Goal: Task Accomplishment & Management: Manage account settings

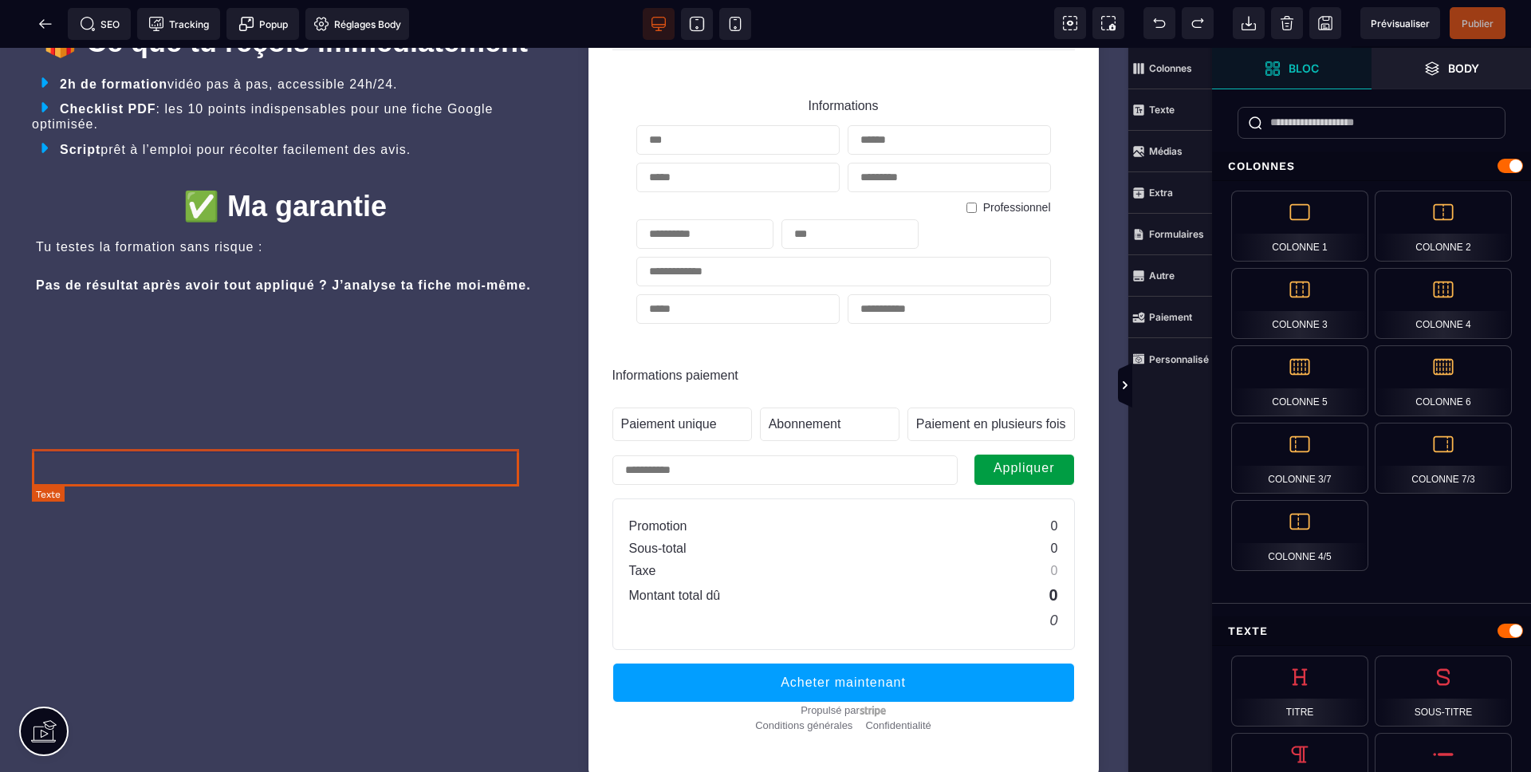
scroll to position [3531, 0]
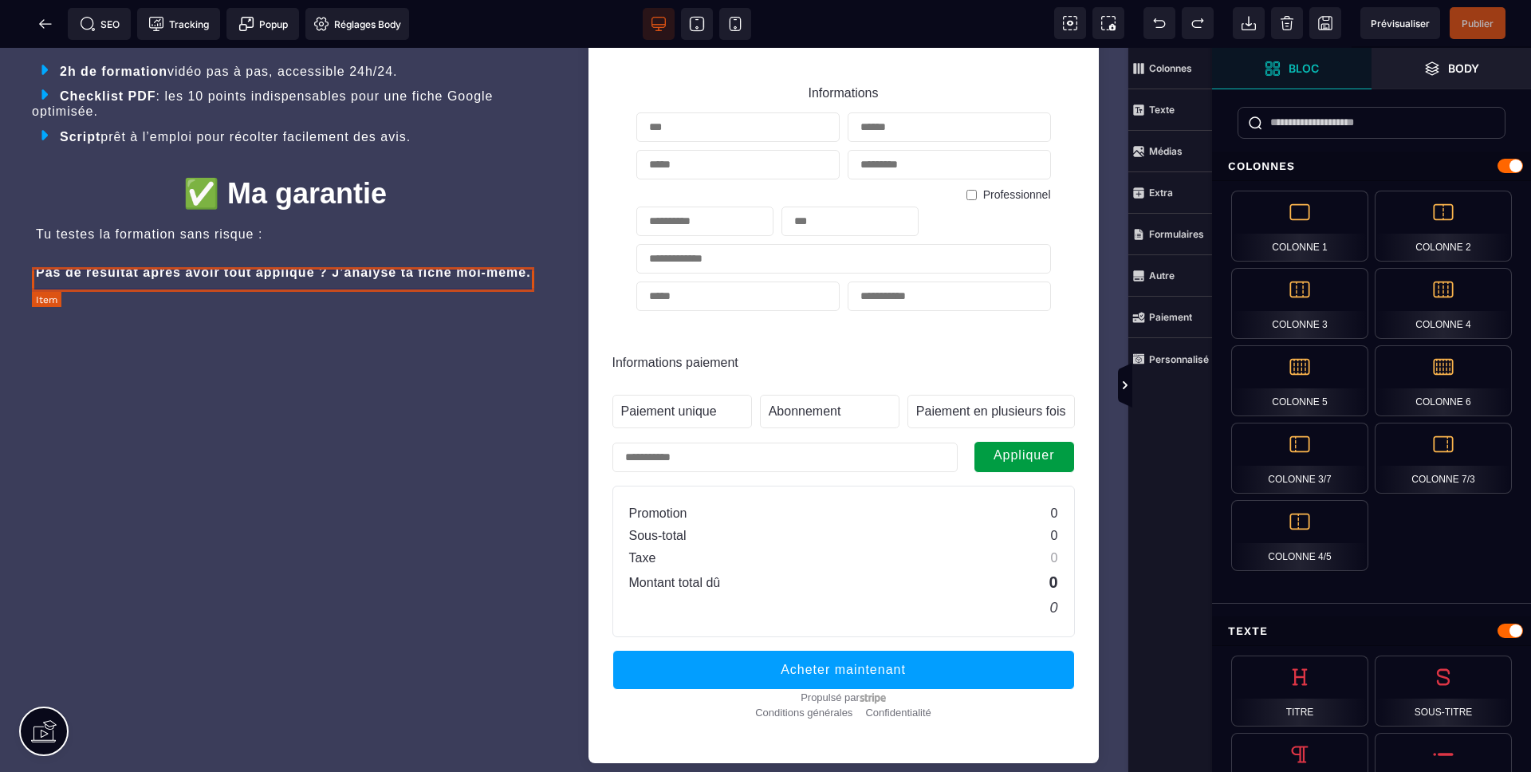
click at [489, 148] on div "Script prêt à l’emploi pour récolter facilement des avis." at bounding box center [285, 136] width 506 height 25
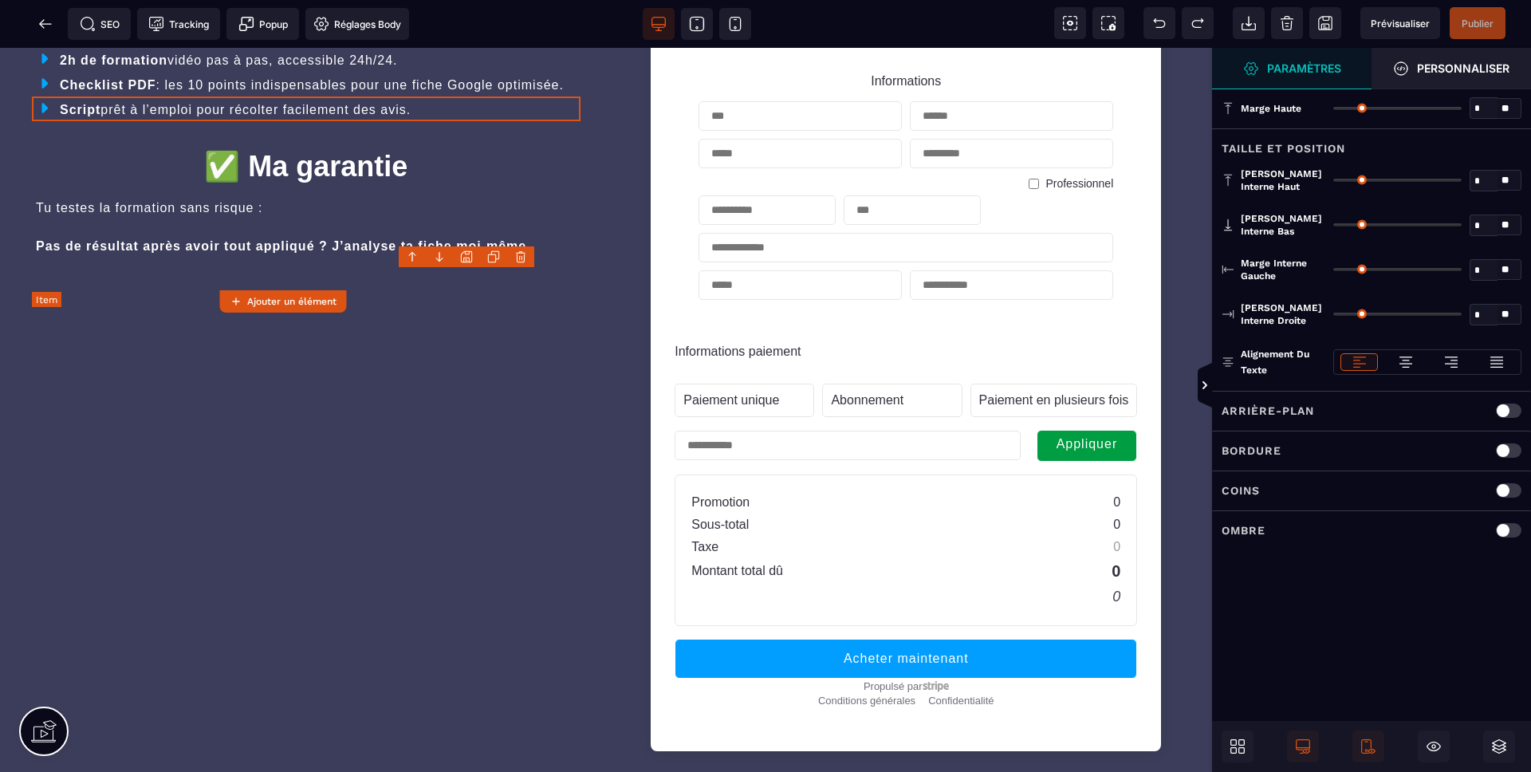
type input "*"
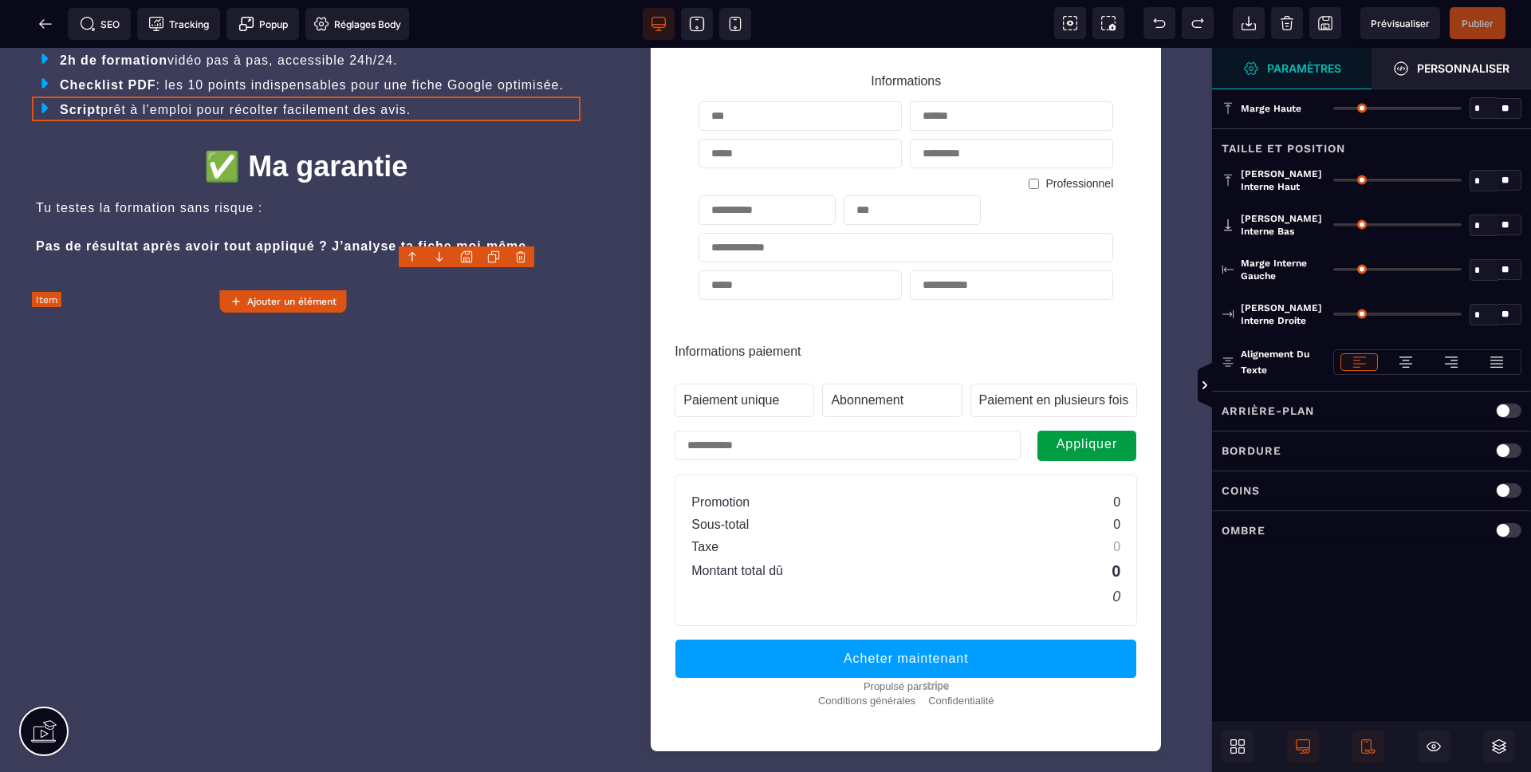
type input "*"
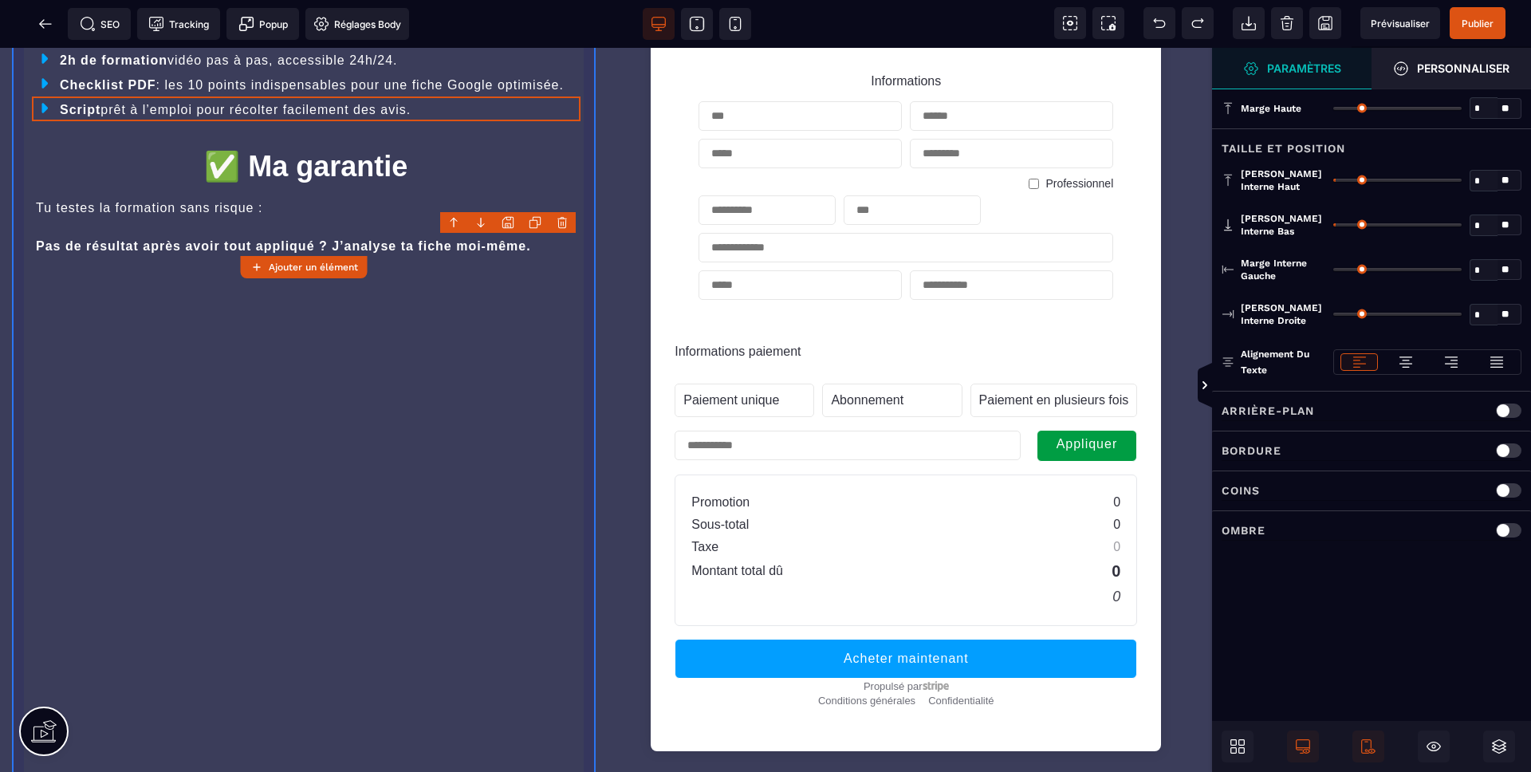
scroll to position [3455, 0]
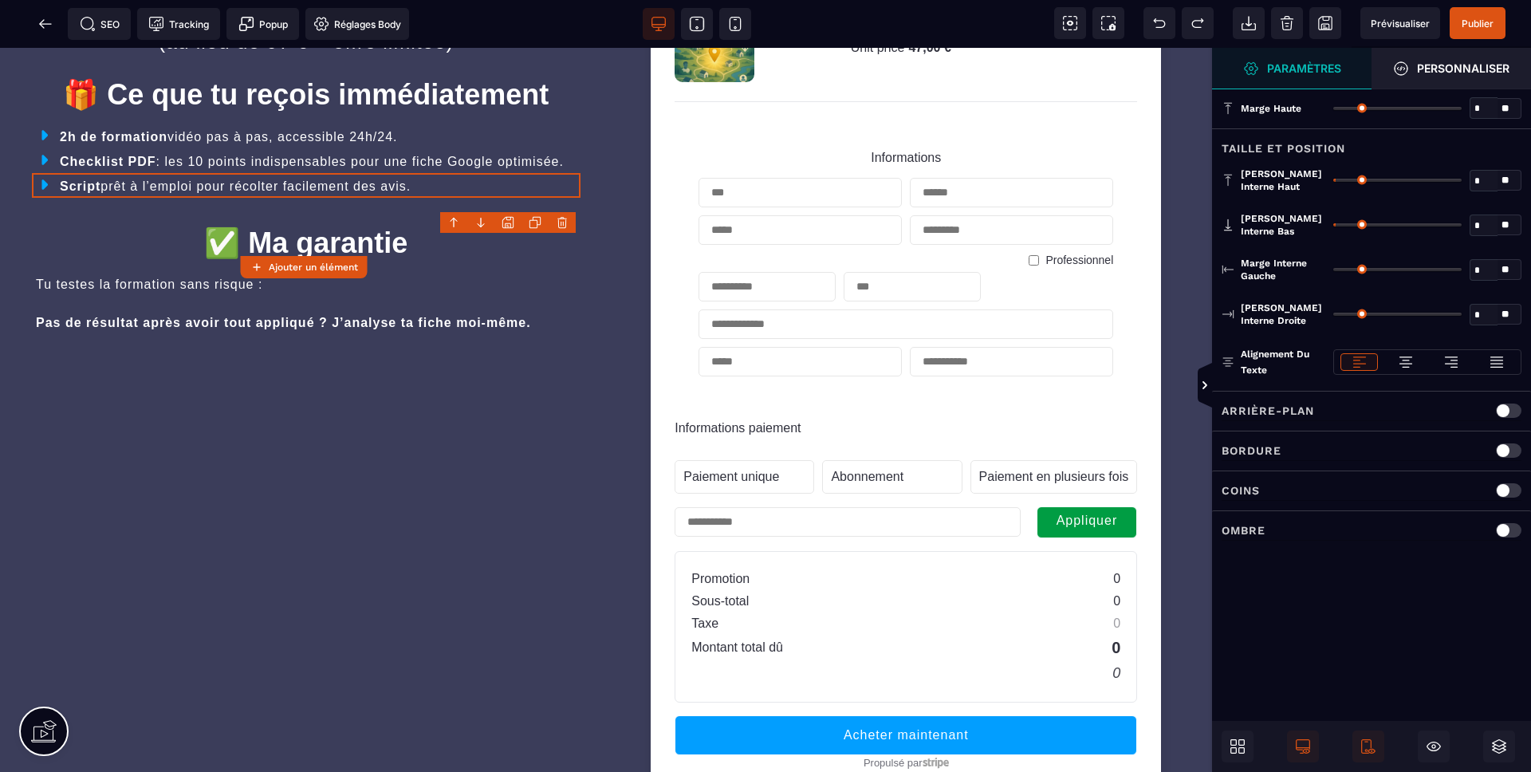
click at [534, 221] on icon at bounding box center [533, 224] width 8 height 8
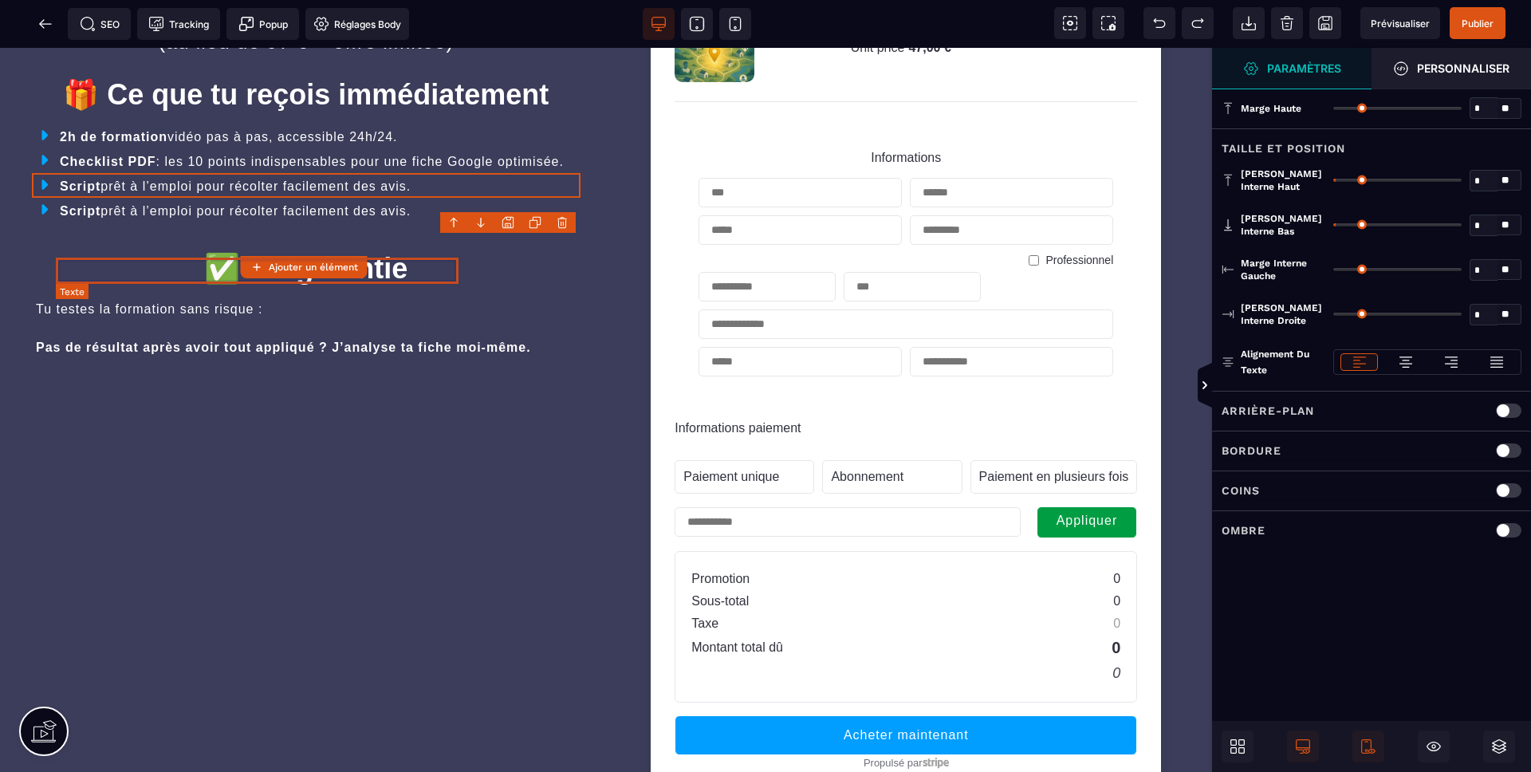
click at [122, 222] on text "Script prêt à l’emploi pour récolter facilement des avis." at bounding box center [235, 211] width 359 height 22
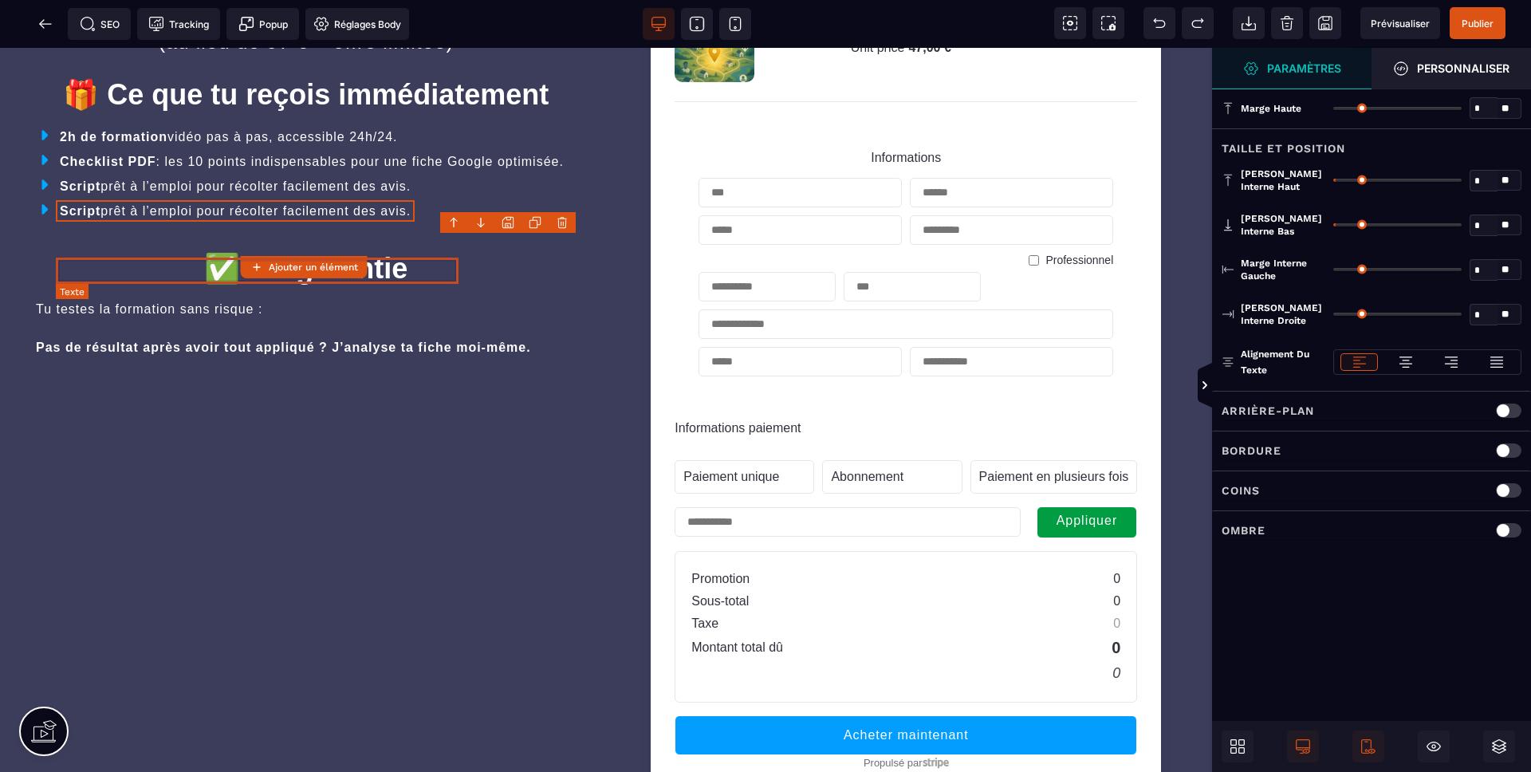
select select "***"
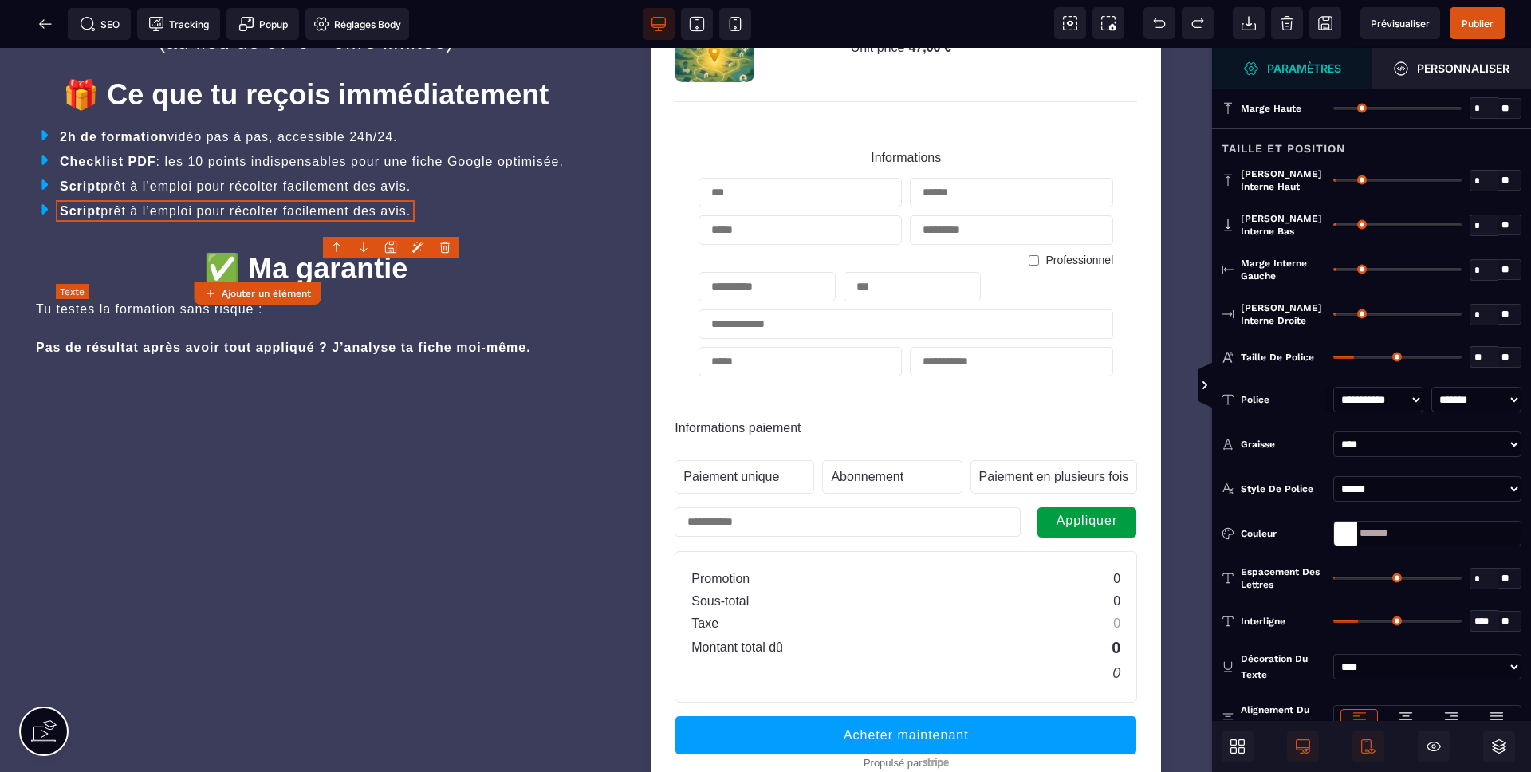
click at [122, 222] on text "Script prêt à l’emploi pour récolter facilement des avis." at bounding box center [235, 211] width 359 height 22
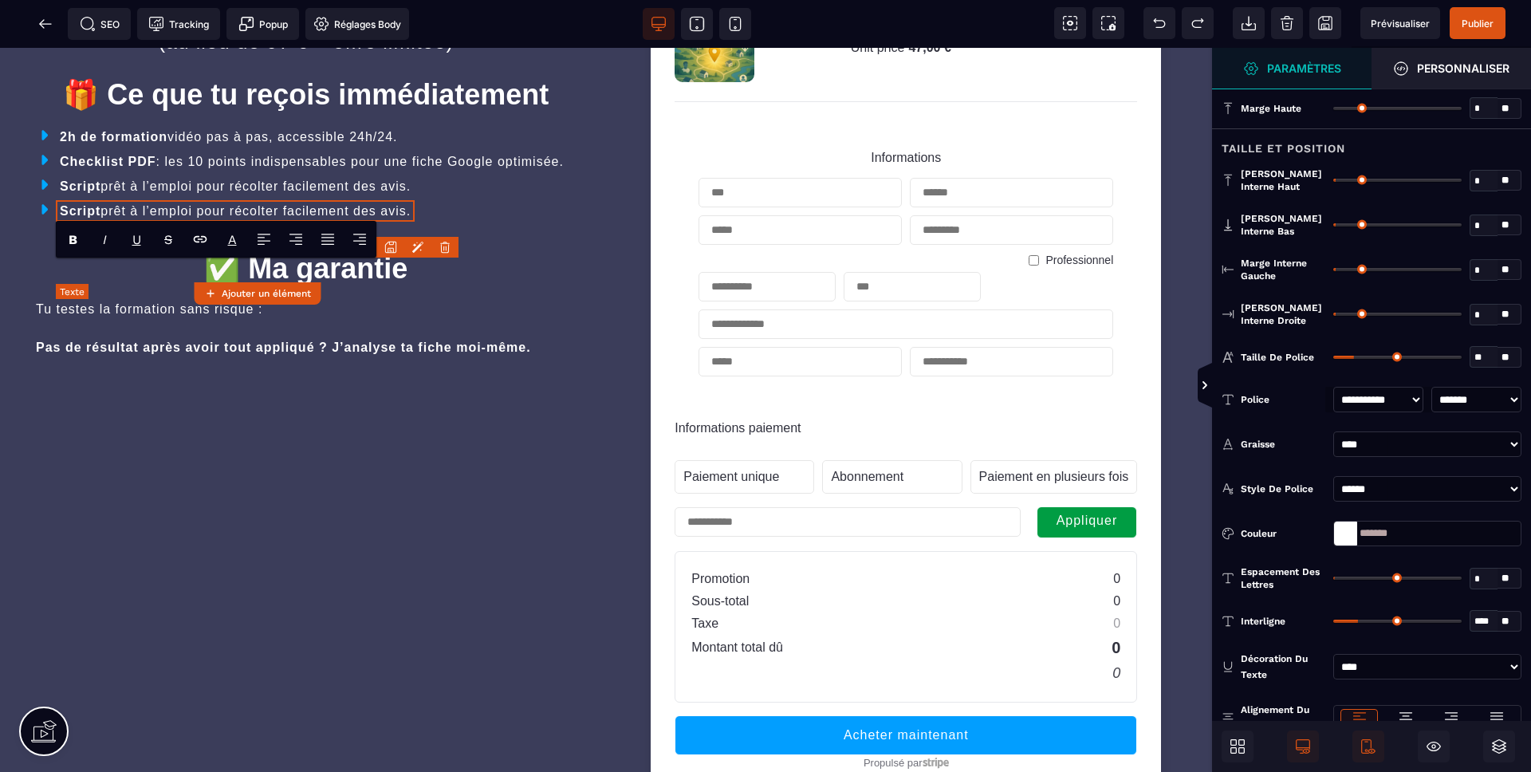
click at [122, 222] on text "Script prêt à l’emploi pour récolter facilement des avis." at bounding box center [235, 211] width 359 height 22
click at [121, 222] on text "**********" at bounding box center [258, 212] width 405 height 20
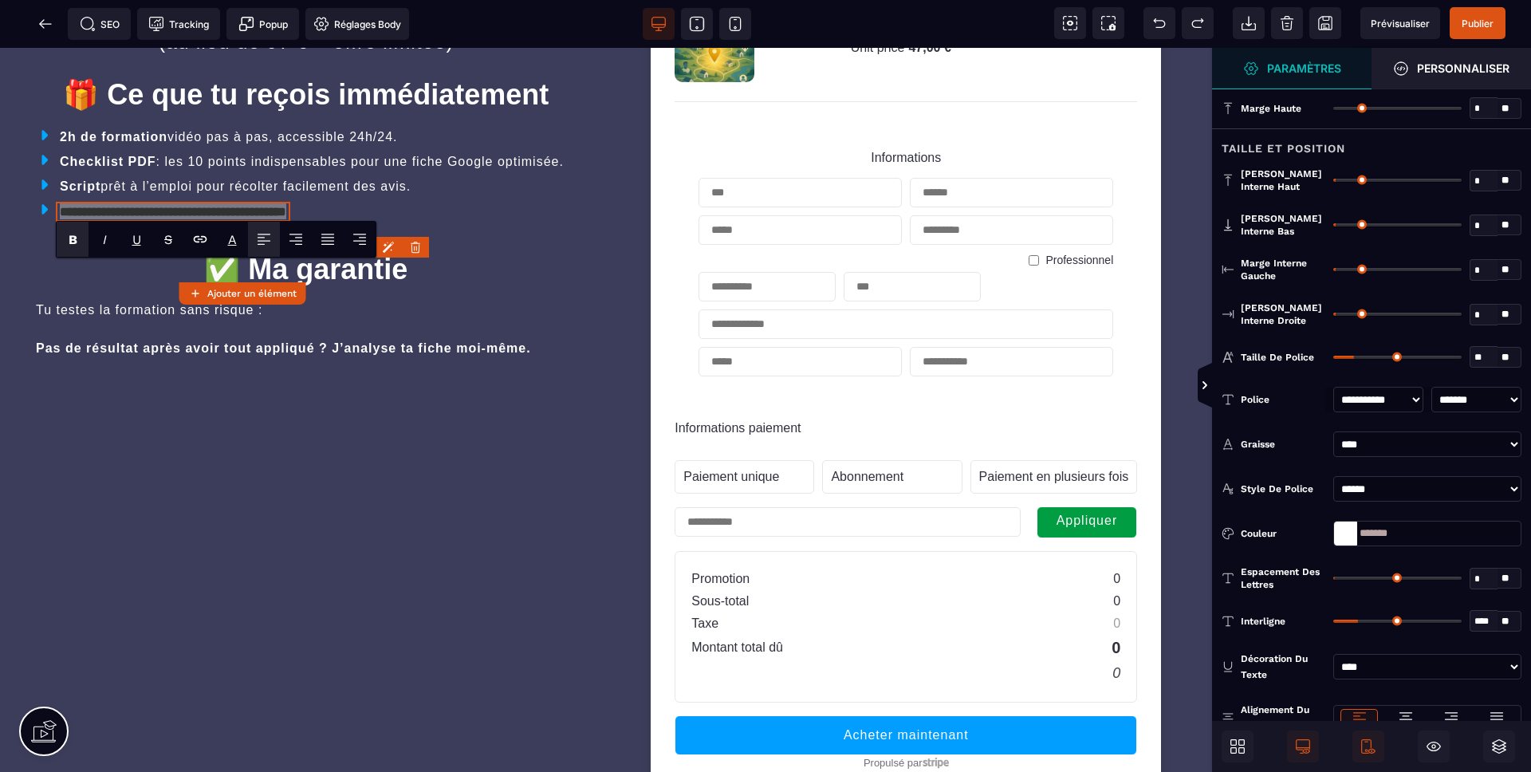
click at [1336, 533] on div at bounding box center [1345, 533] width 23 height 24
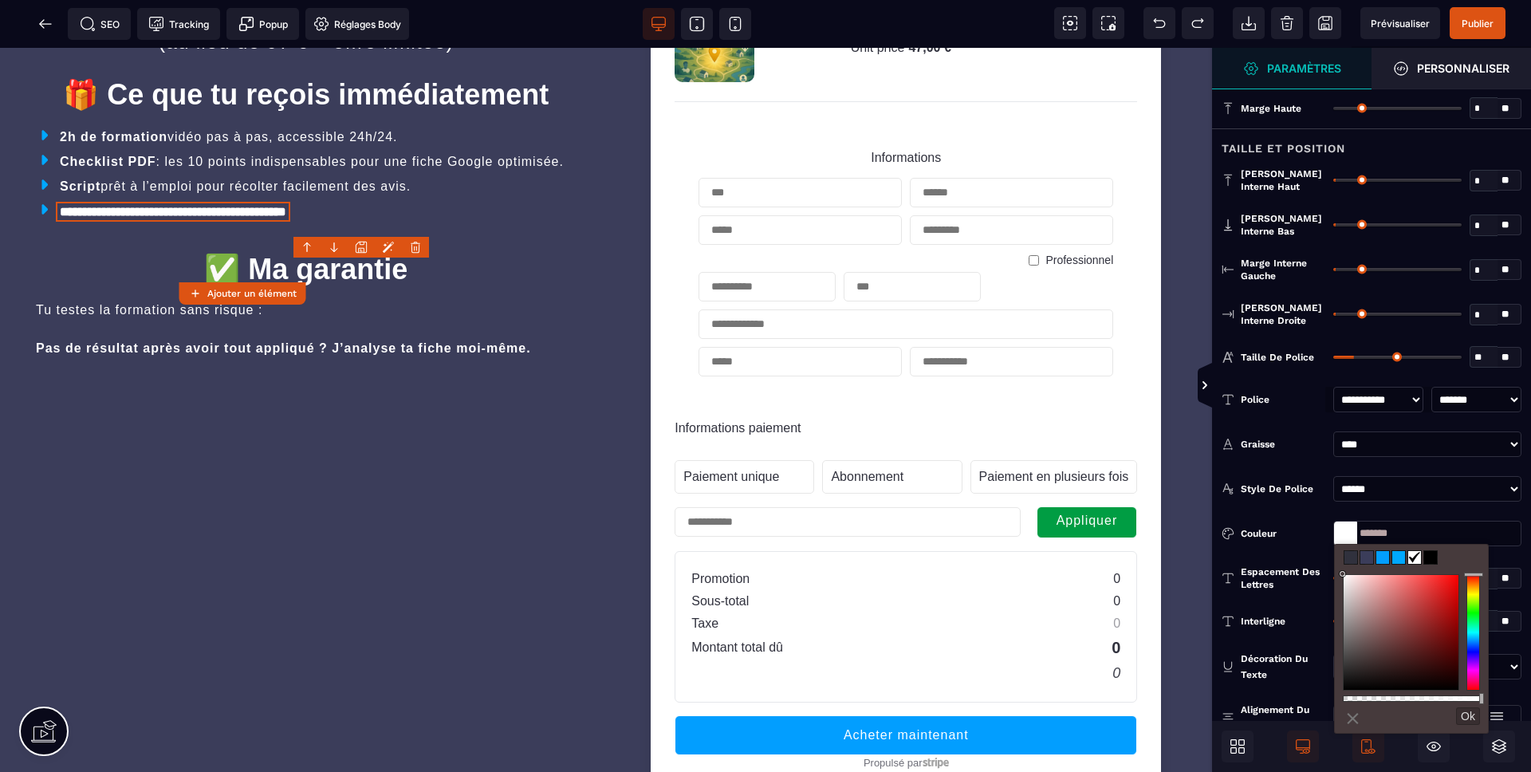
click at [1396, 556] on span at bounding box center [1398, 557] width 13 height 13
type input "*******"
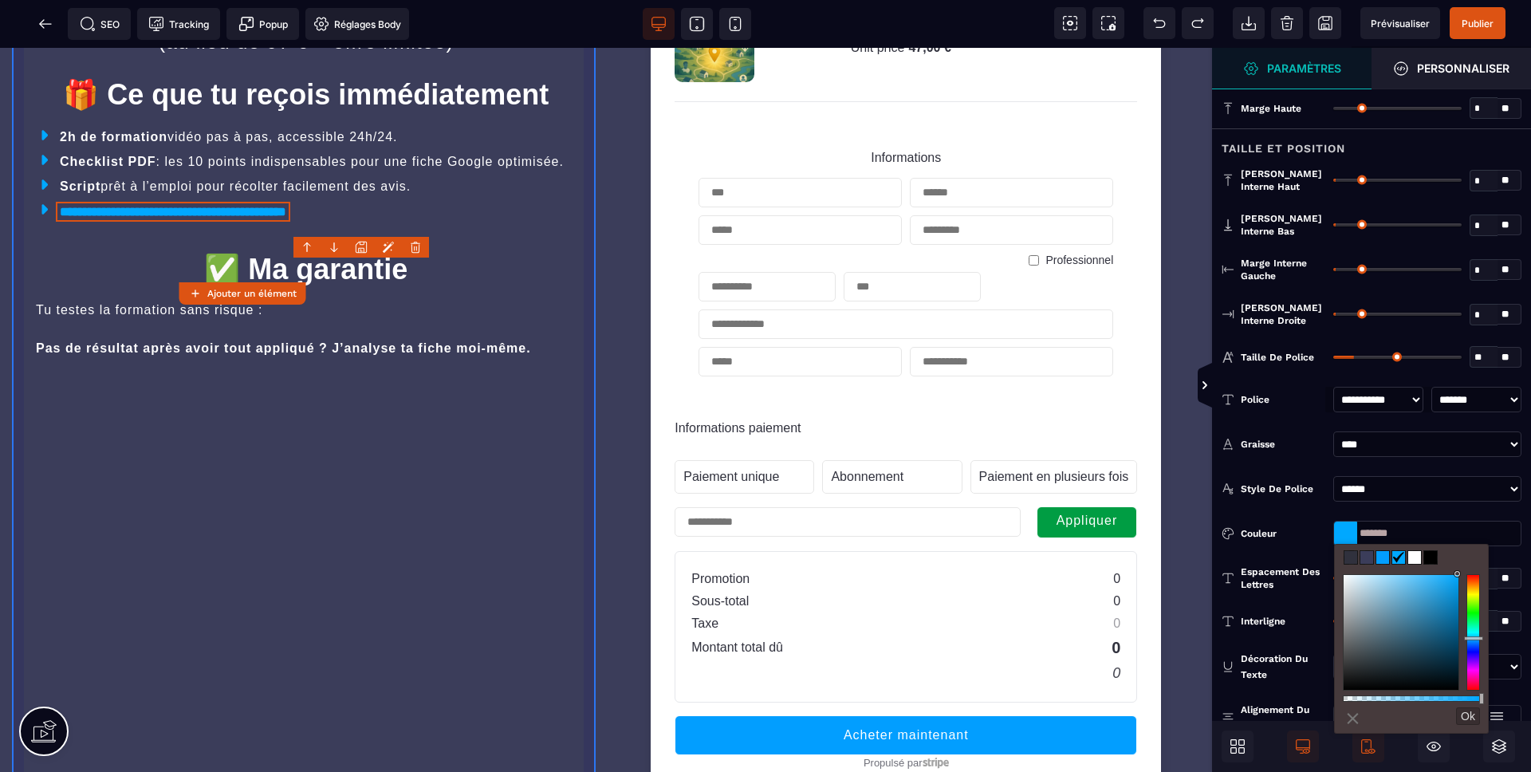
click at [528, 529] on div "**********" at bounding box center [306, 393] width 588 height 933
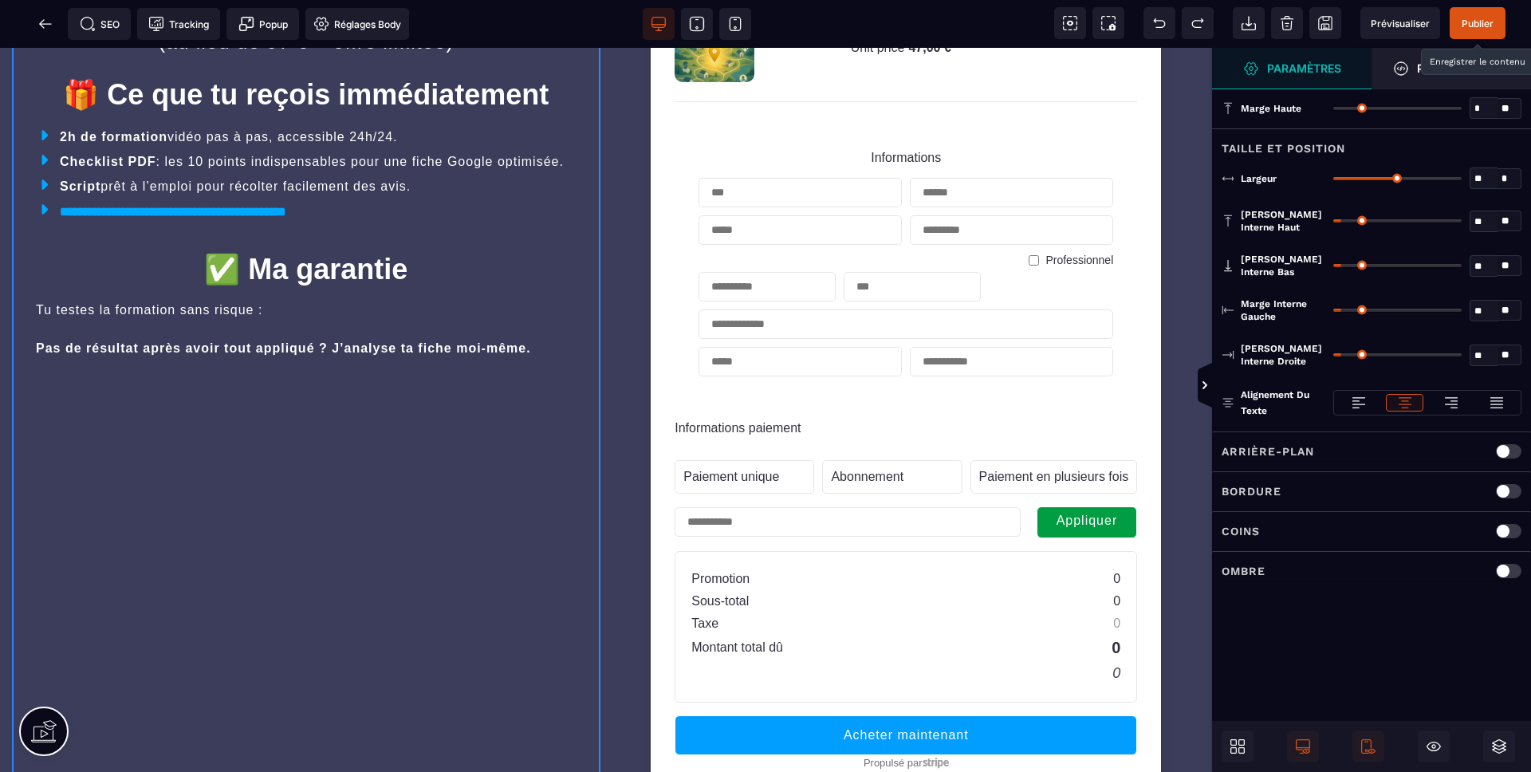
click at [1481, 22] on span "Publier" at bounding box center [1477, 24] width 32 height 12
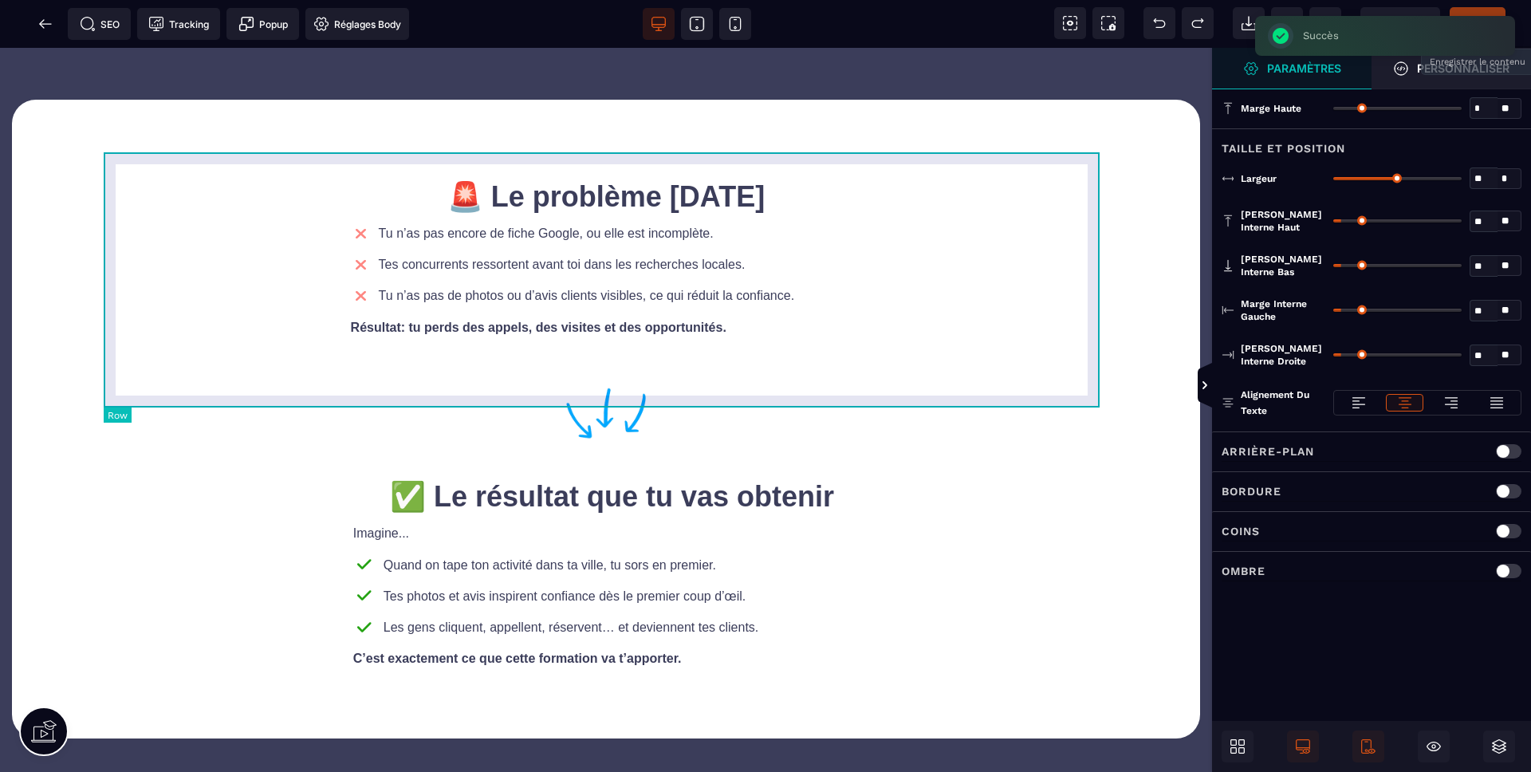
scroll to position [0, 0]
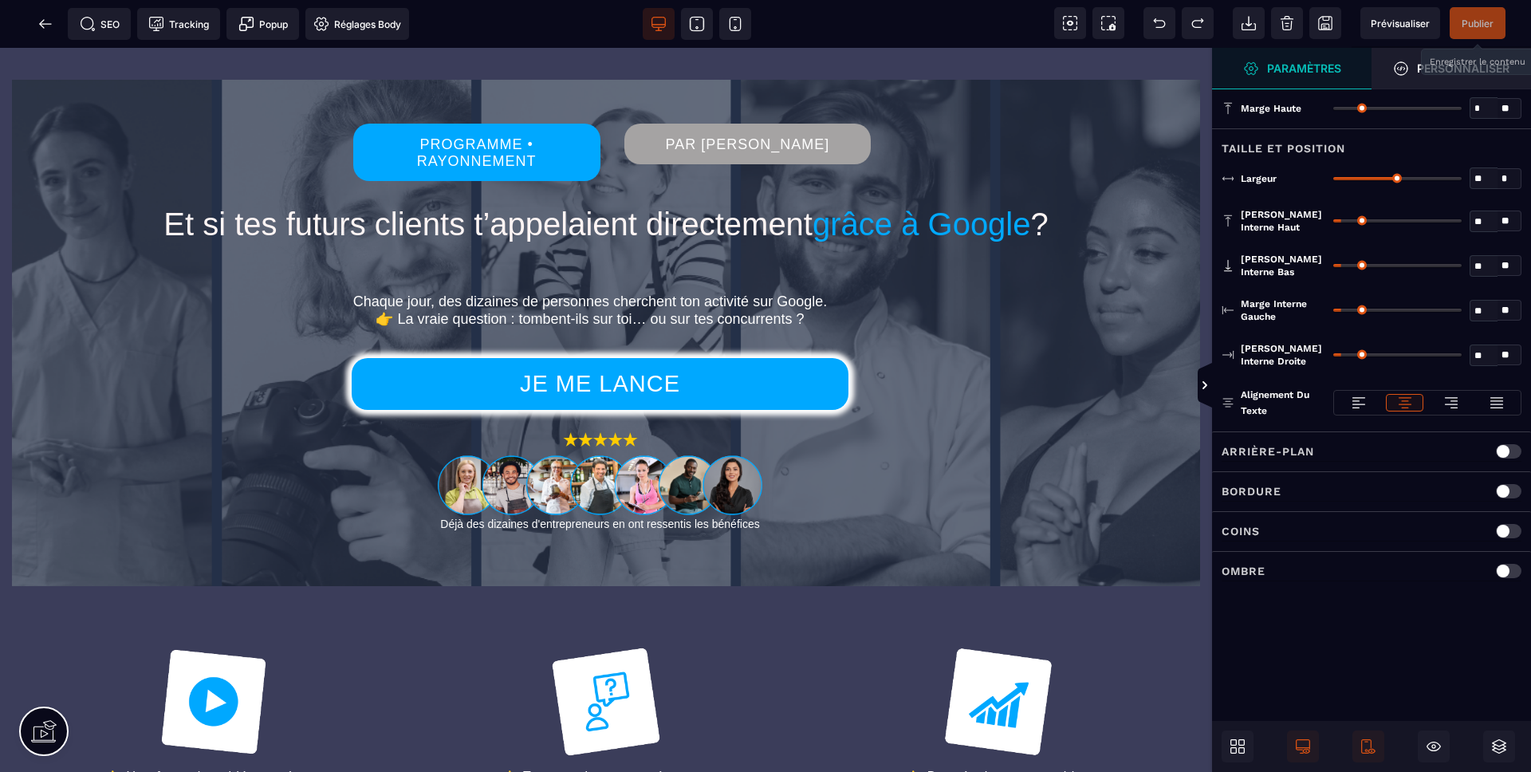
click at [17, 22] on div "SEO Tracking Popup Réglages Body" at bounding box center [209, 24] width 411 height 32
click at [40, 19] on icon at bounding box center [45, 24] width 16 height 16
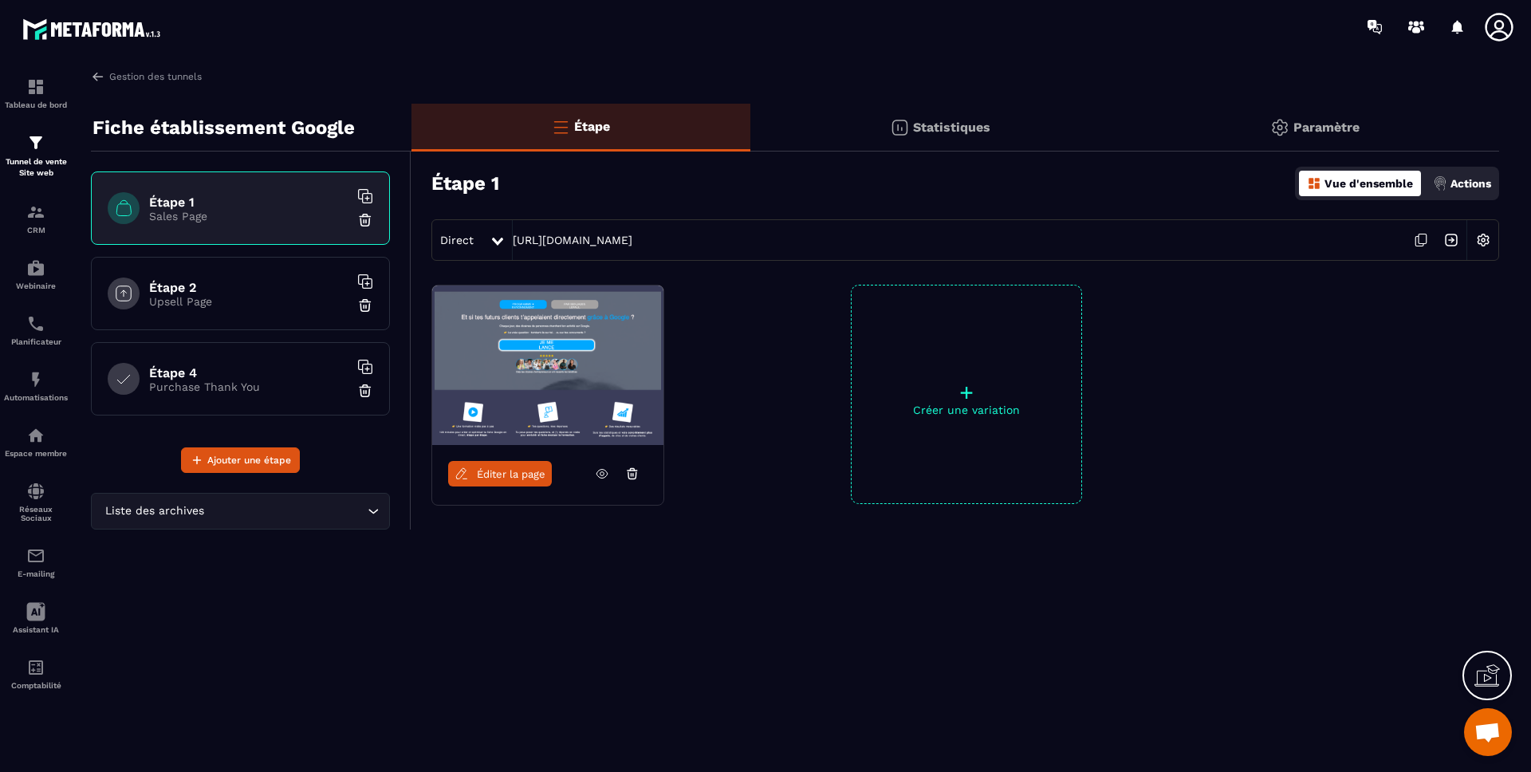
click at [1452, 239] on img at bounding box center [1451, 240] width 30 height 30
click at [1513, 21] on icon at bounding box center [1499, 27] width 32 height 32
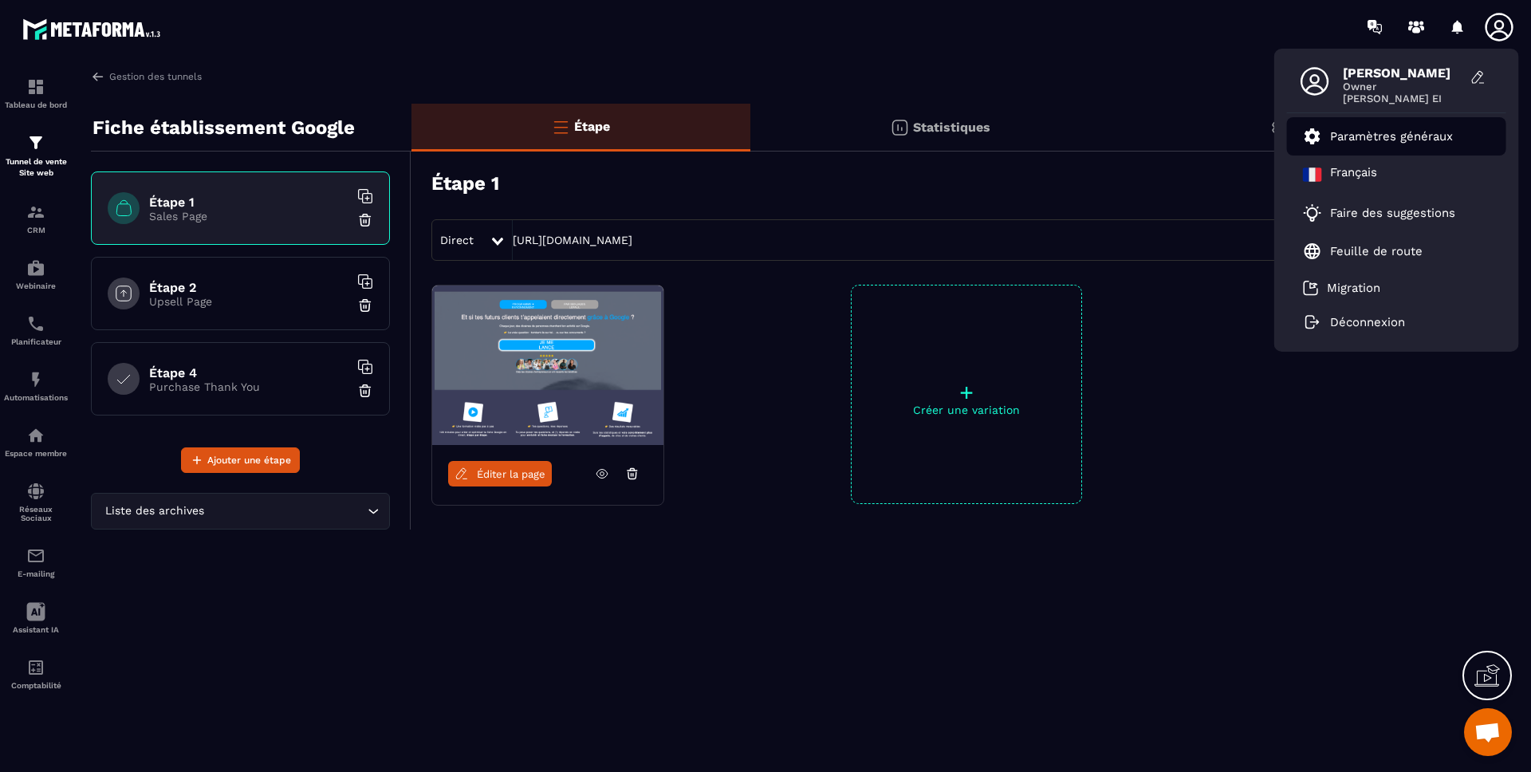
click at [1381, 127] on link "Paramètres généraux" at bounding box center [1378, 136] width 150 height 19
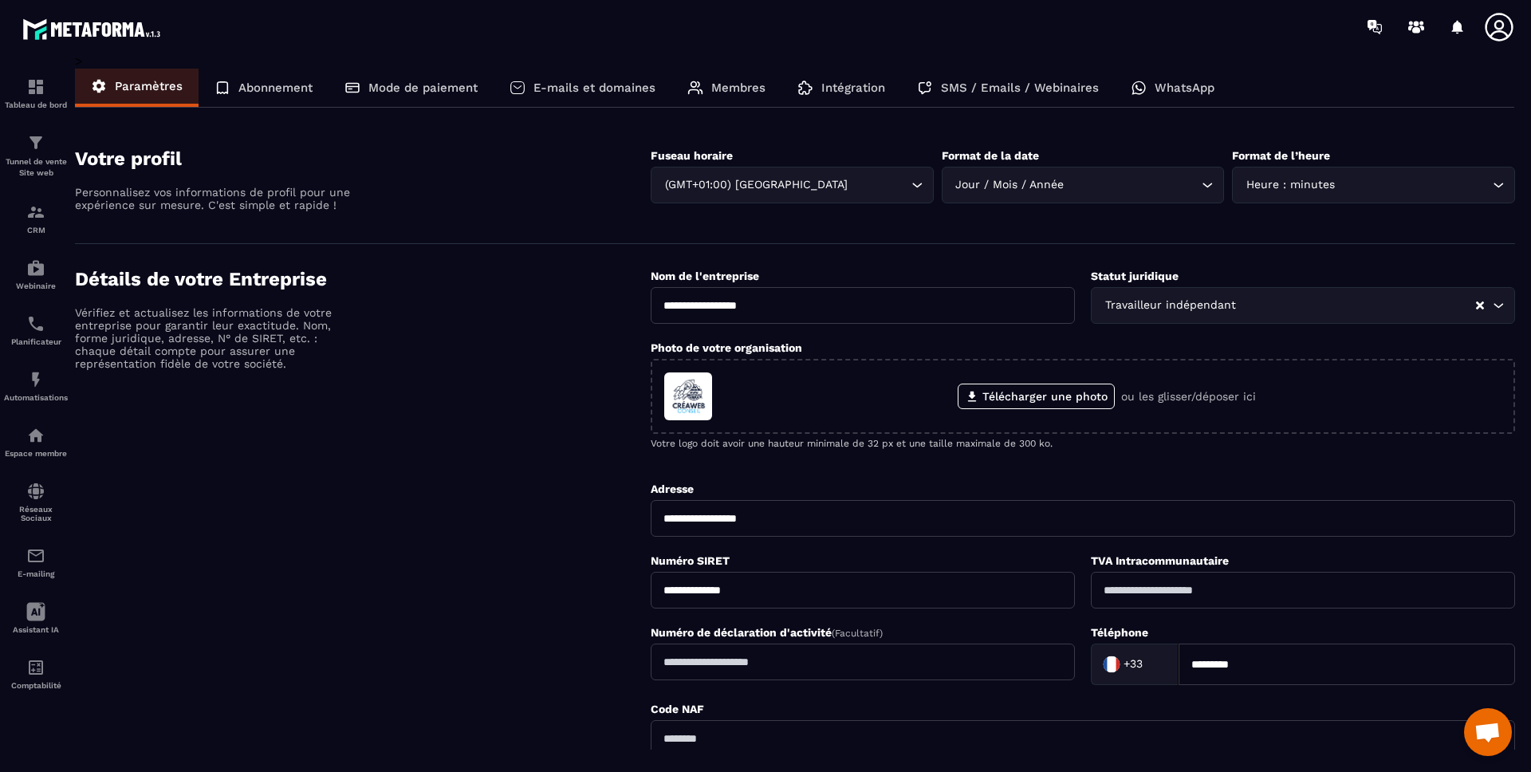
click at [825, 82] on p "Intégration" at bounding box center [853, 88] width 64 height 14
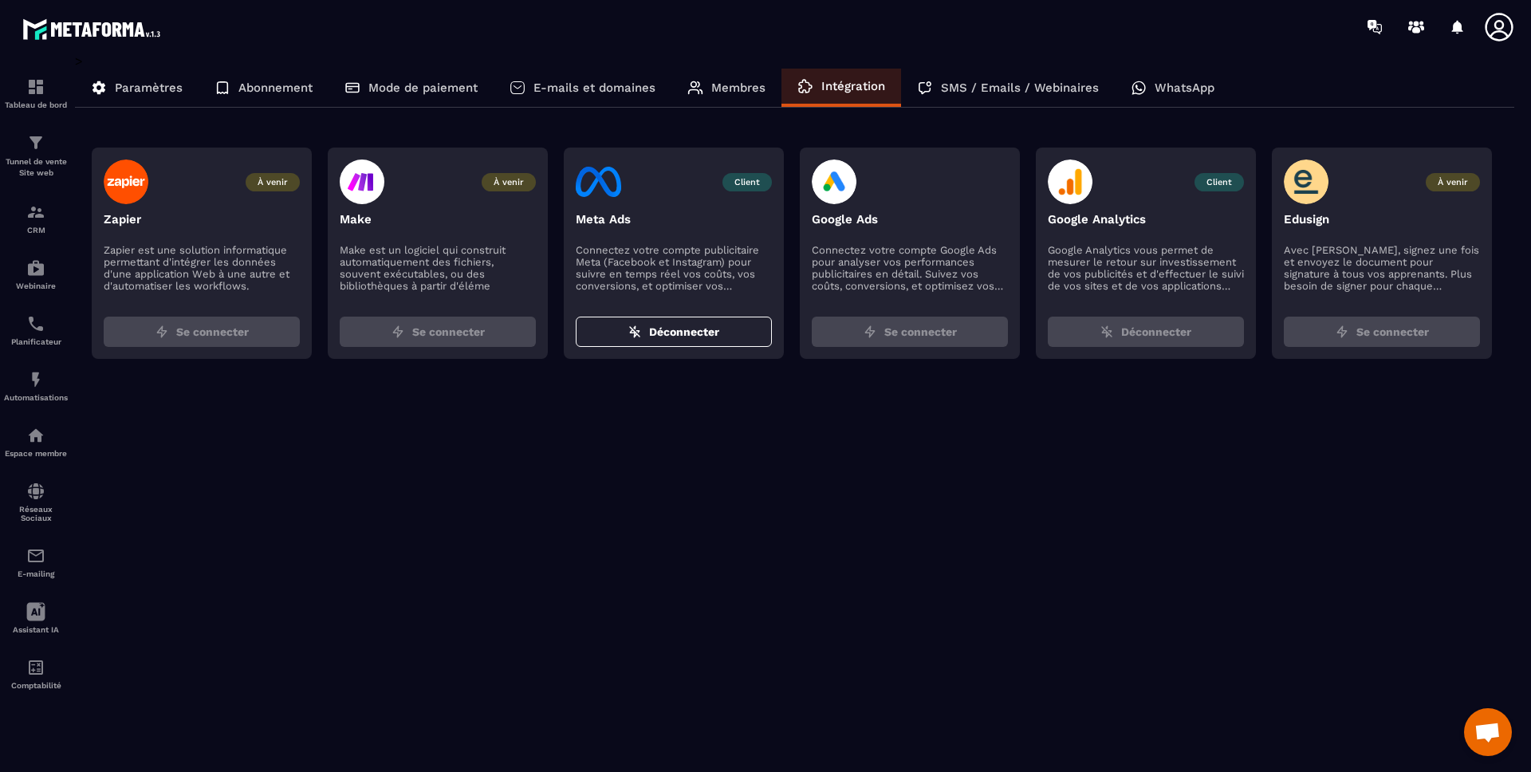
click at [953, 401] on div "> Paramètres Abonnement Mode de paiement E-mails et domaines Membres Intégratio…" at bounding box center [795, 401] width 1440 height 696
click at [1229, 185] on span "Client" at bounding box center [1218, 182] width 49 height 18
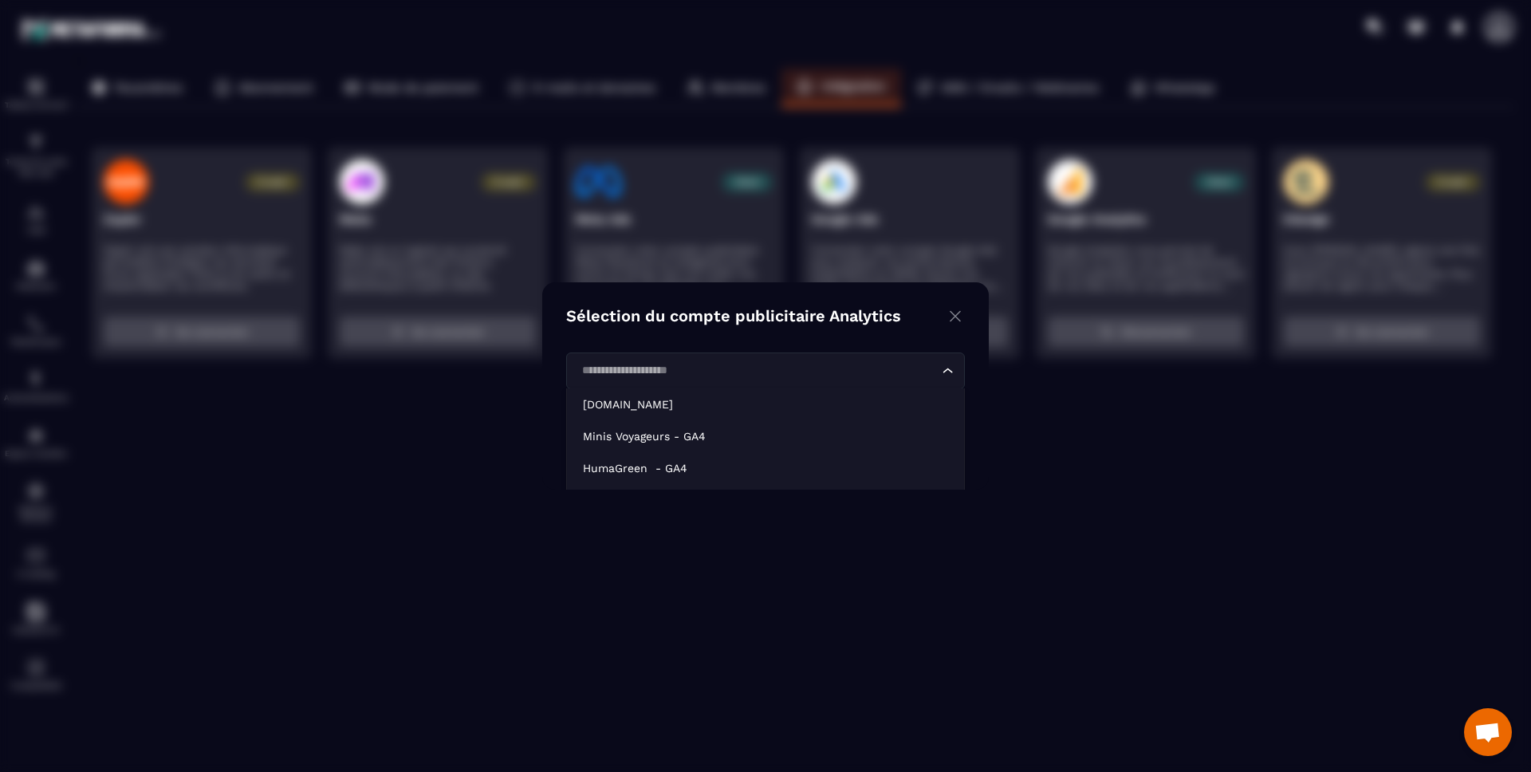
click at [922, 360] on div "Loading..." at bounding box center [765, 370] width 399 height 37
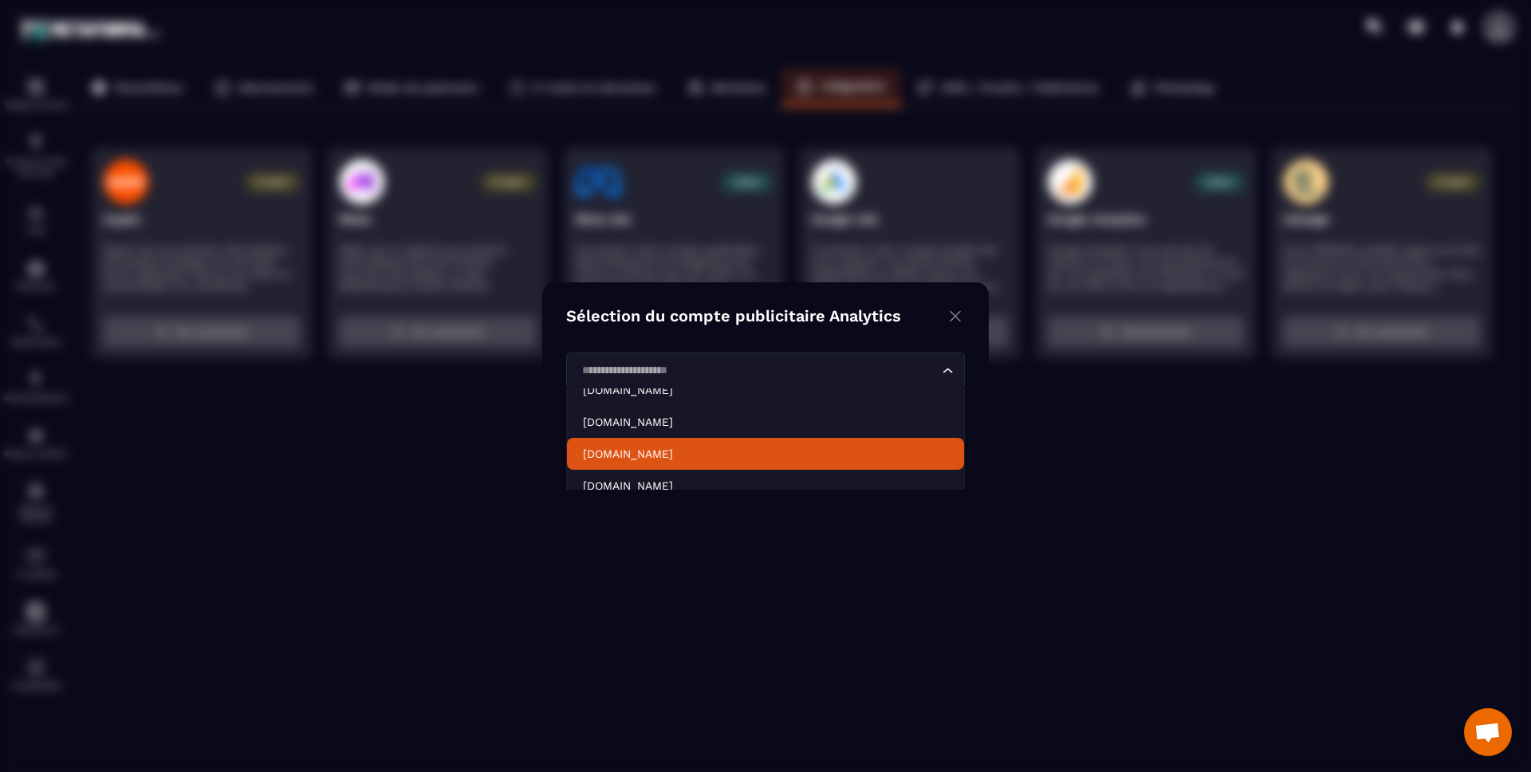
click at [680, 457] on p "[DOMAIN_NAME]" at bounding box center [765, 454] width 365 height 16
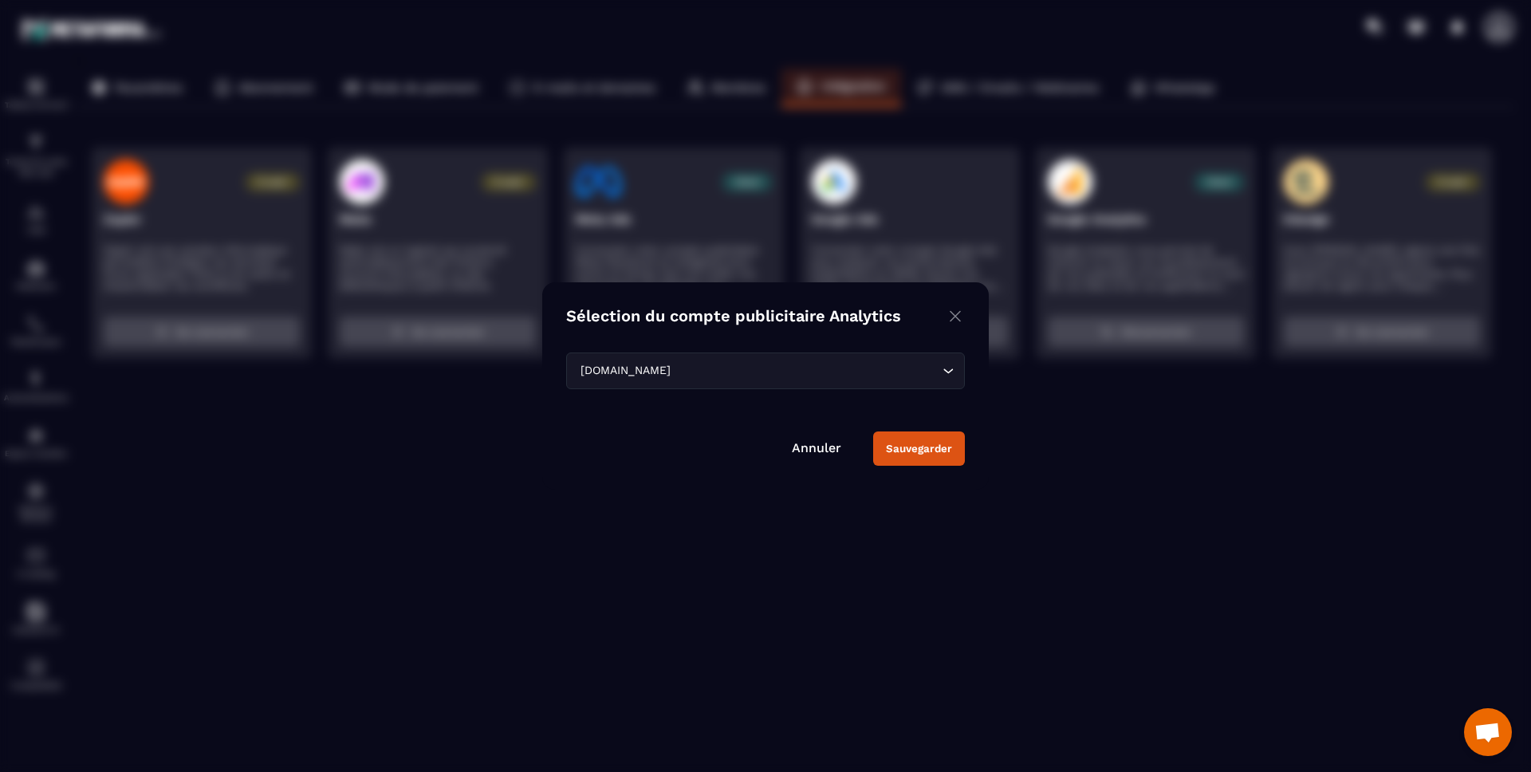
click at [926, 450] on button "Sauvegarder" at bounding box center [919, 448] width 92 height 34
